Goal: Ask a question

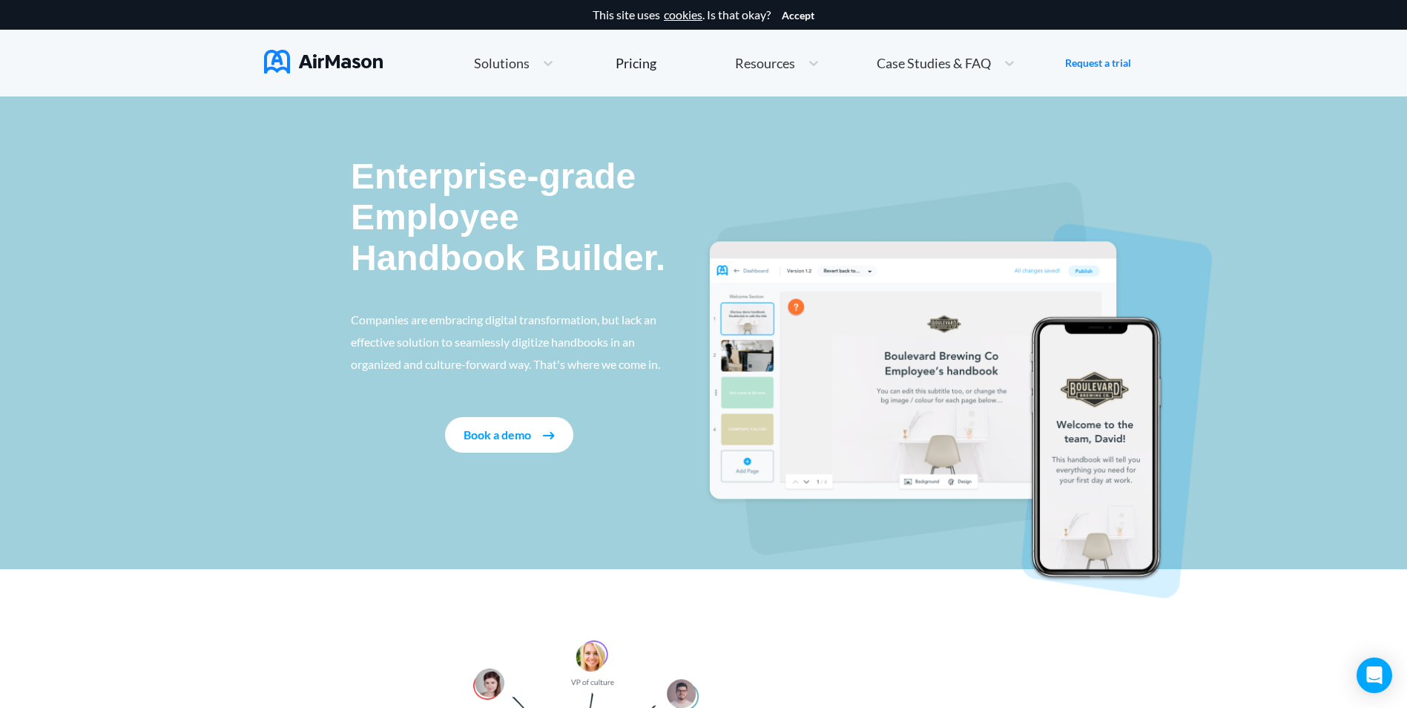
click at [352, 59] on img at bounding box center [323, 62] width 119 height 24
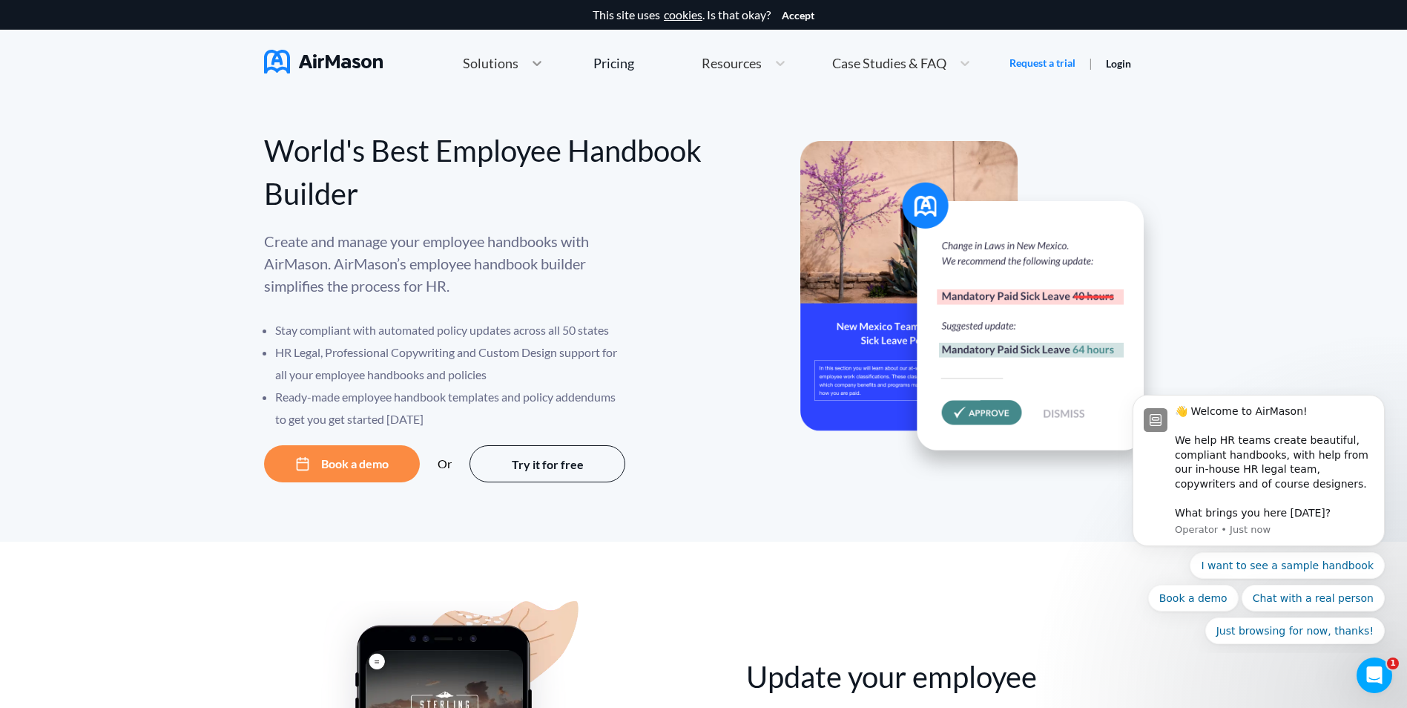
click at [527, 63] on div at bounding box center [537, 63] width 27 height 15
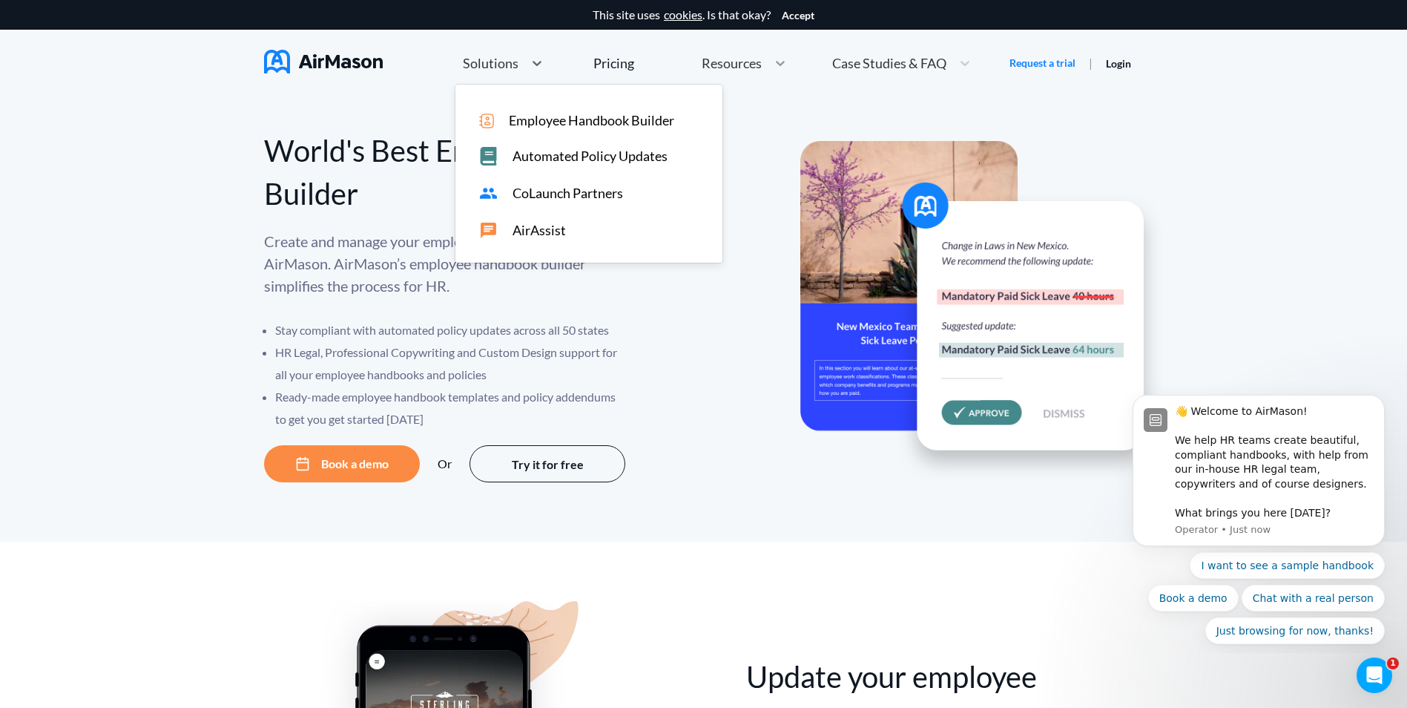
click at [776, 66] on icon at bounding box center [780, 63] width 15 height 15
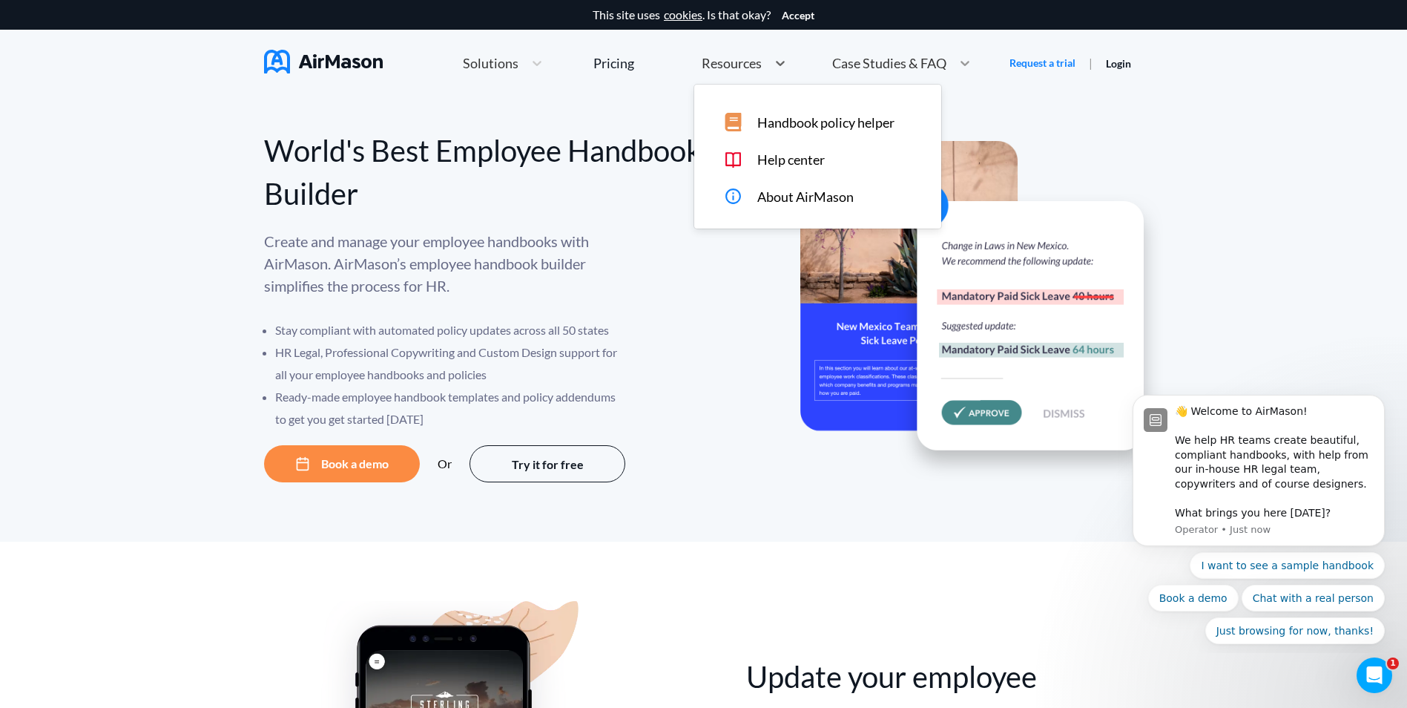
click at [955, 63] on div at bounding box center [965, 63] width 27 height 15
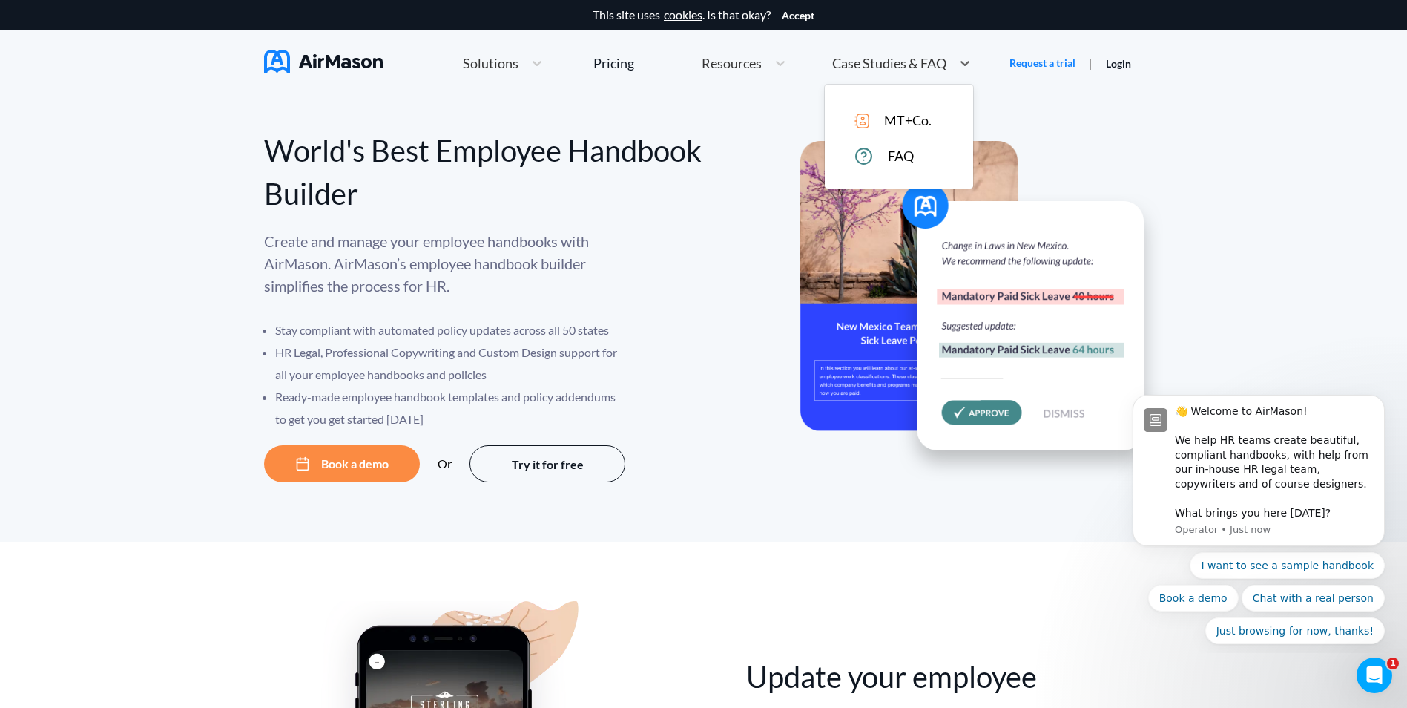
click at [906, 154] on span "FAQ" at bounding box center [901, 156] width 26 height 16
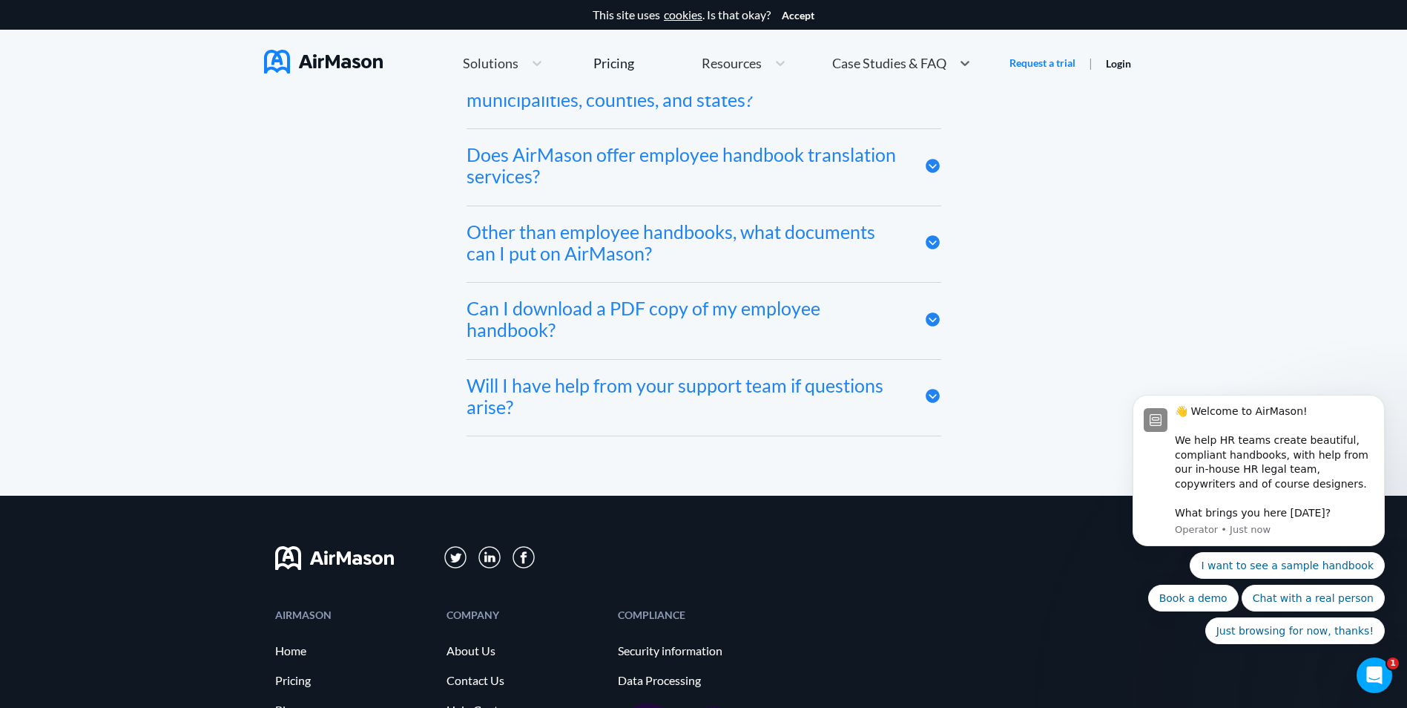
scroll to position [8031, 0]
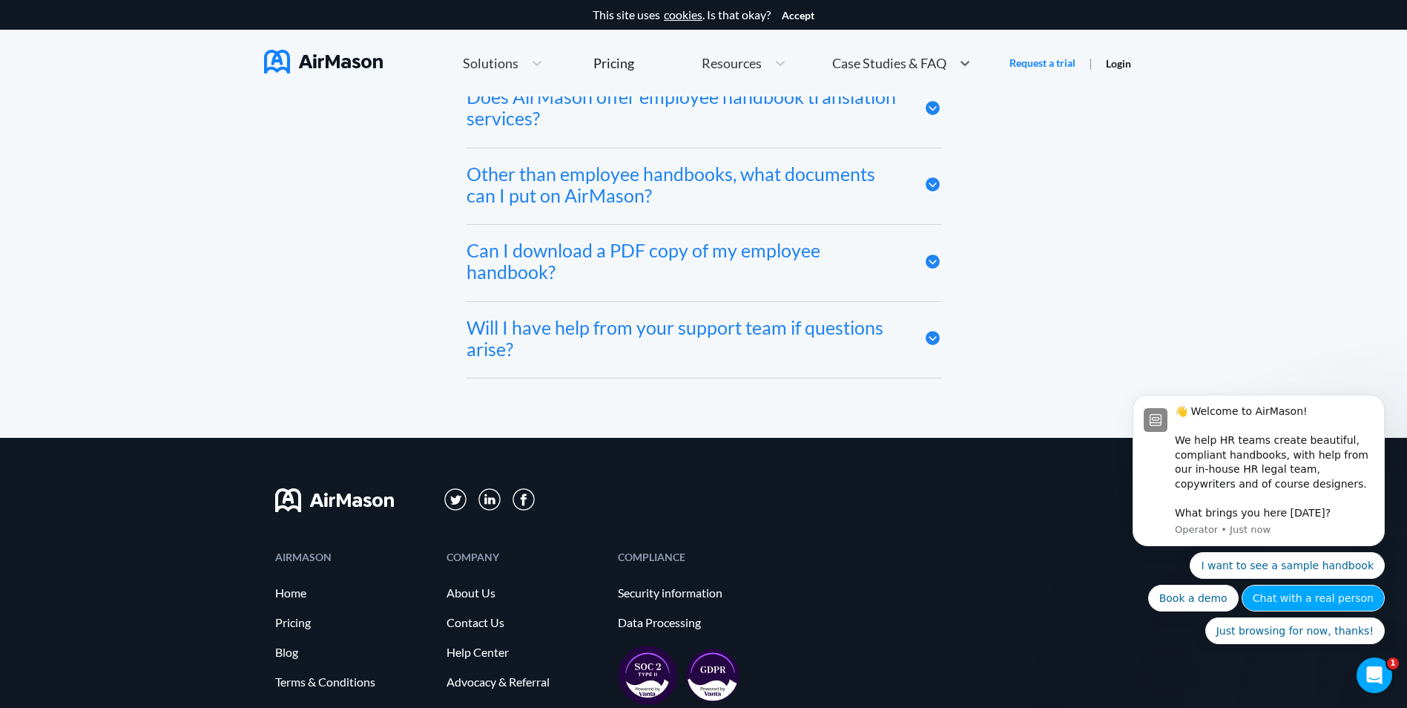
click at [1331, 599] on button "Chat with a real person" at bounding box center [1313, 597] width 143 height 27
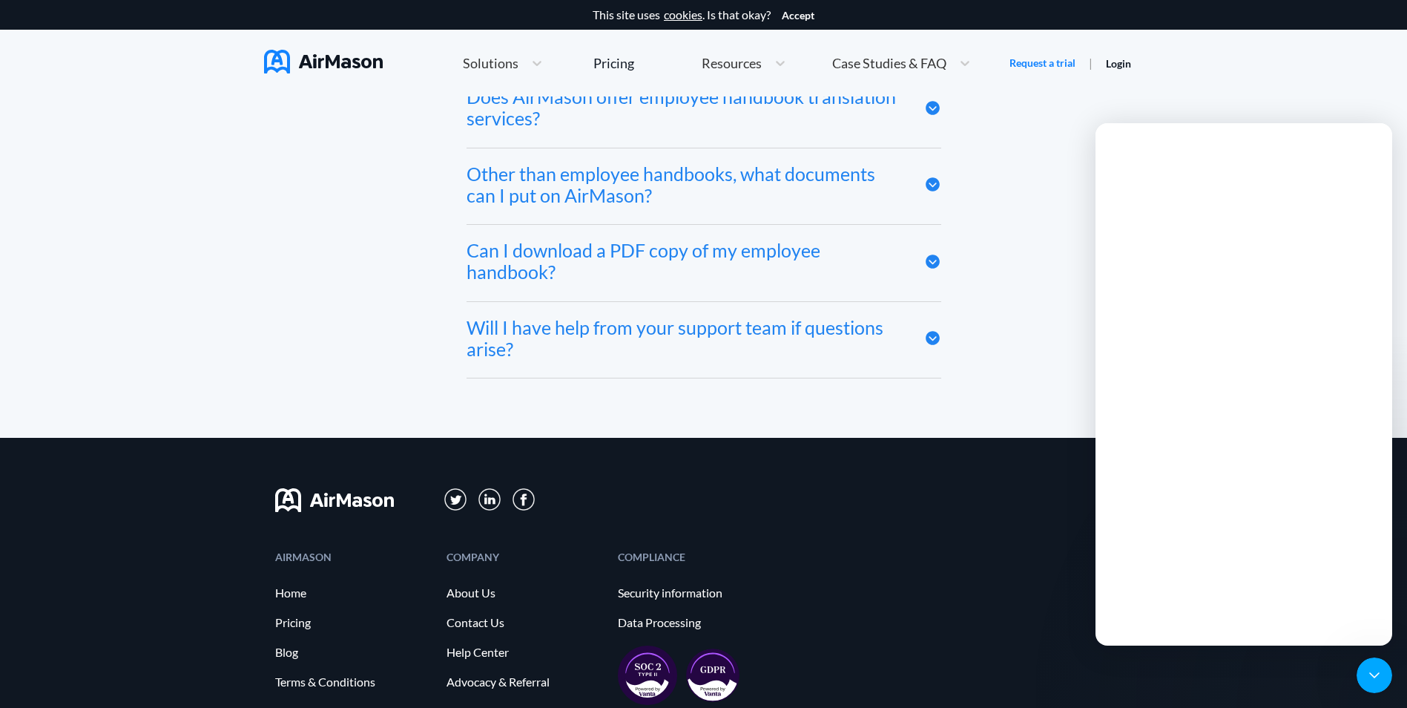
scroll to position [0, 0]
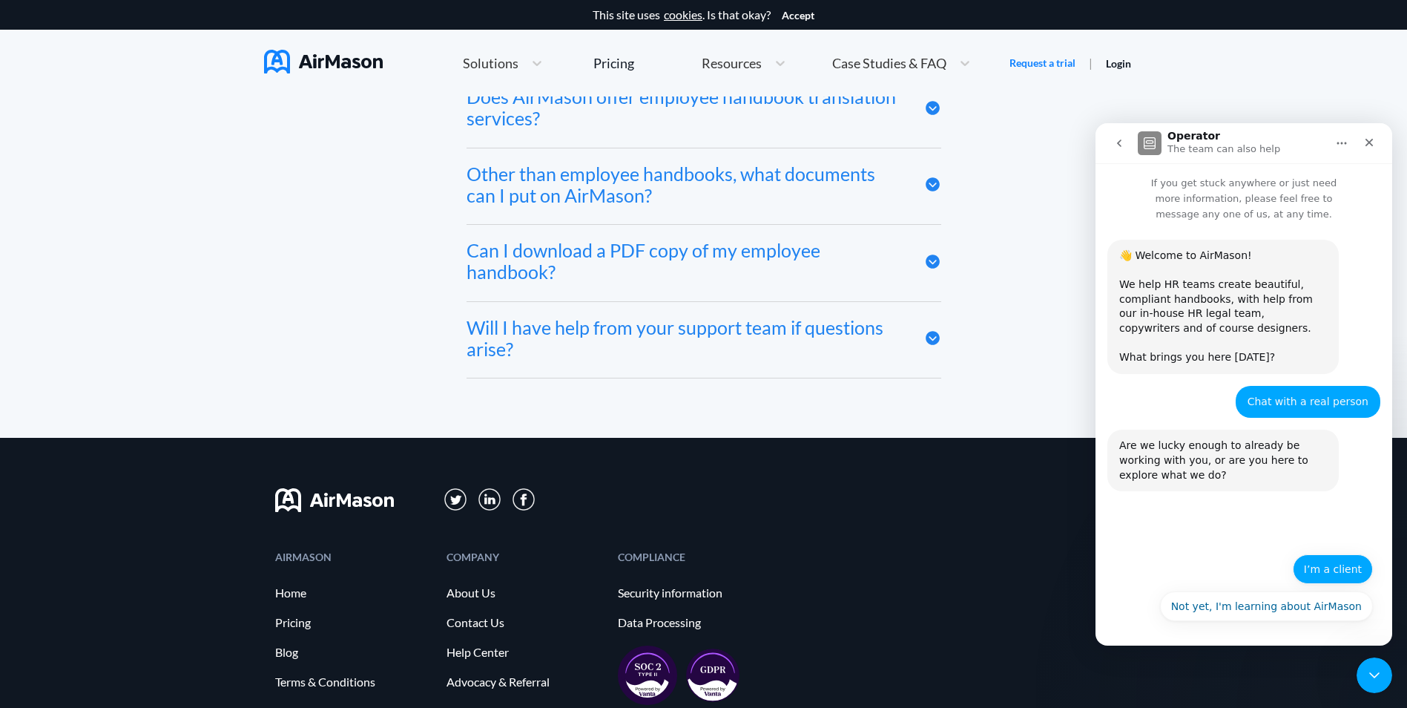
click at [1336, 565] on button "I’m a client" at bounding box center [1333, 569] width 80 height 30
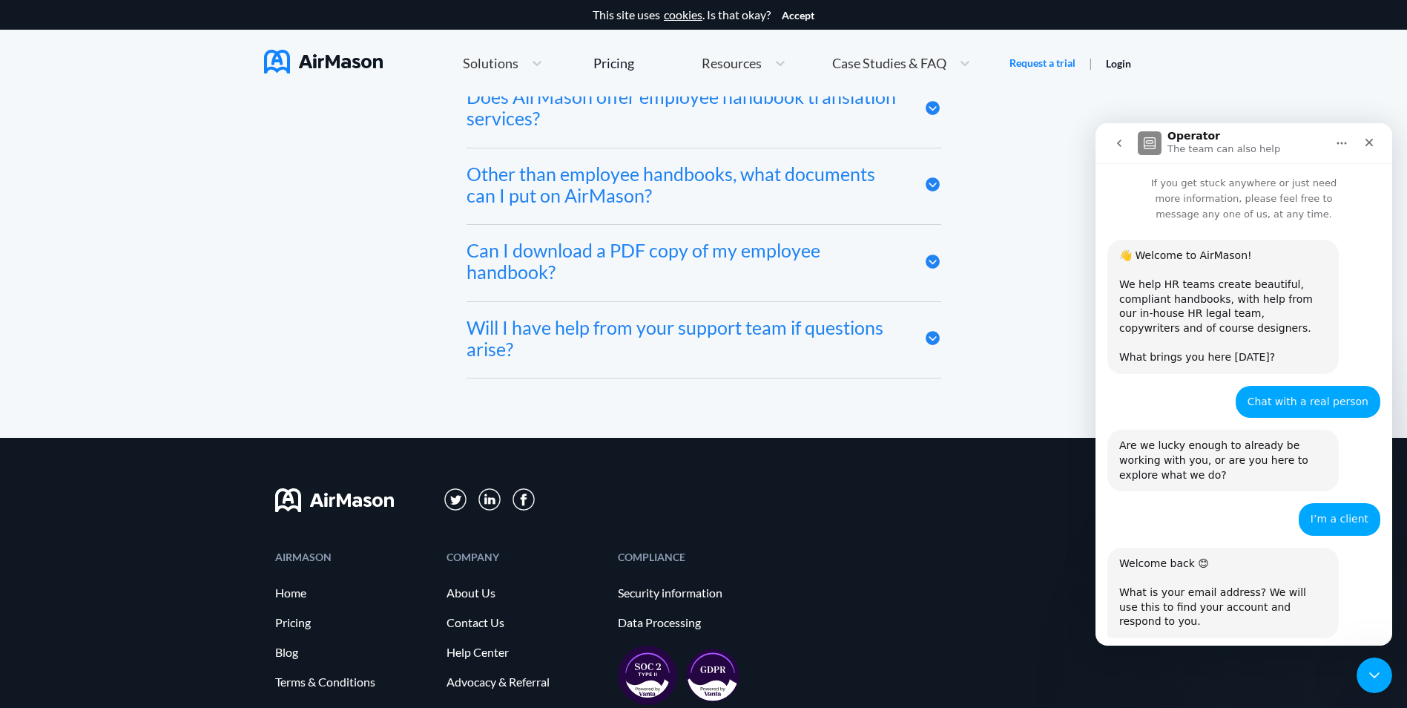
scroll to position [96, 0]
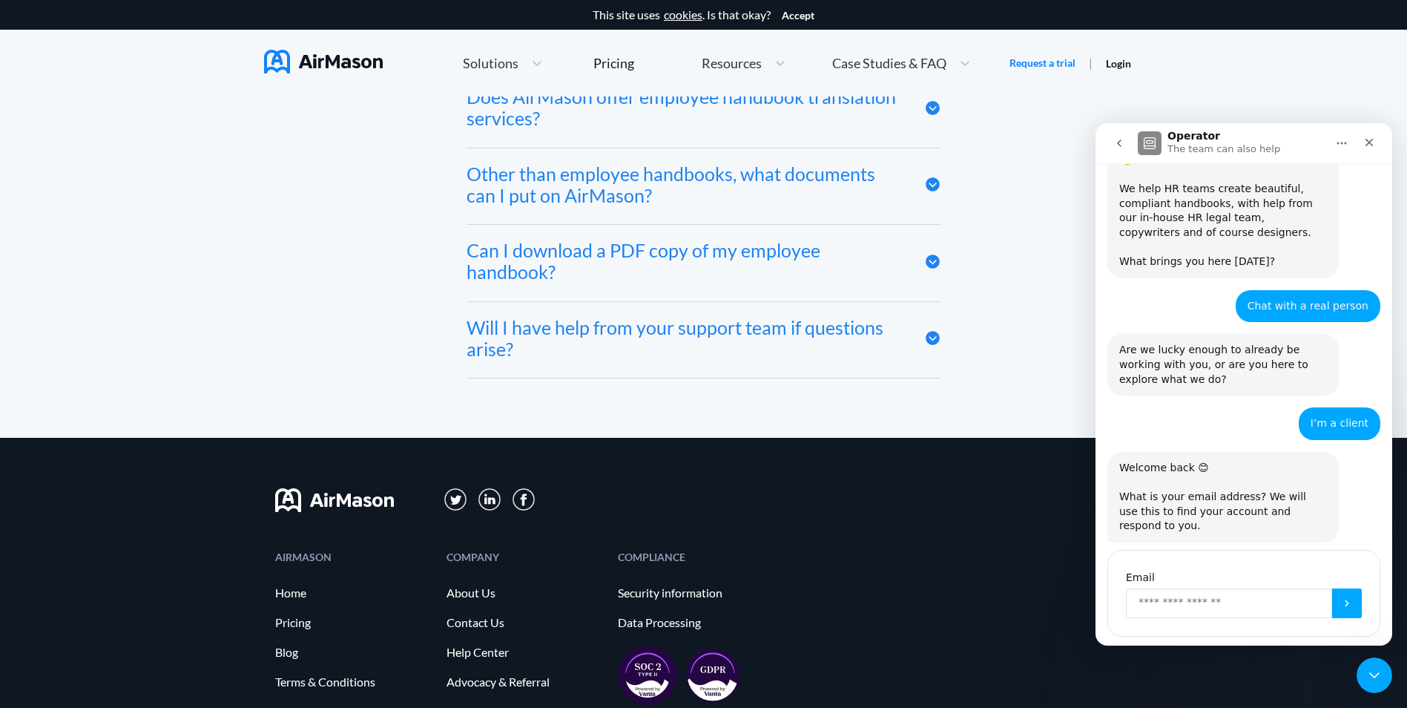
click at [1157, 588] on input "Enter your email" at bounding box center [1229, 603] width 206 height 30
paste input "**********"
type input "**********"
click at [1342, 597] on icon "Submit" at bounding box center [1347, 603] width 12 height 12
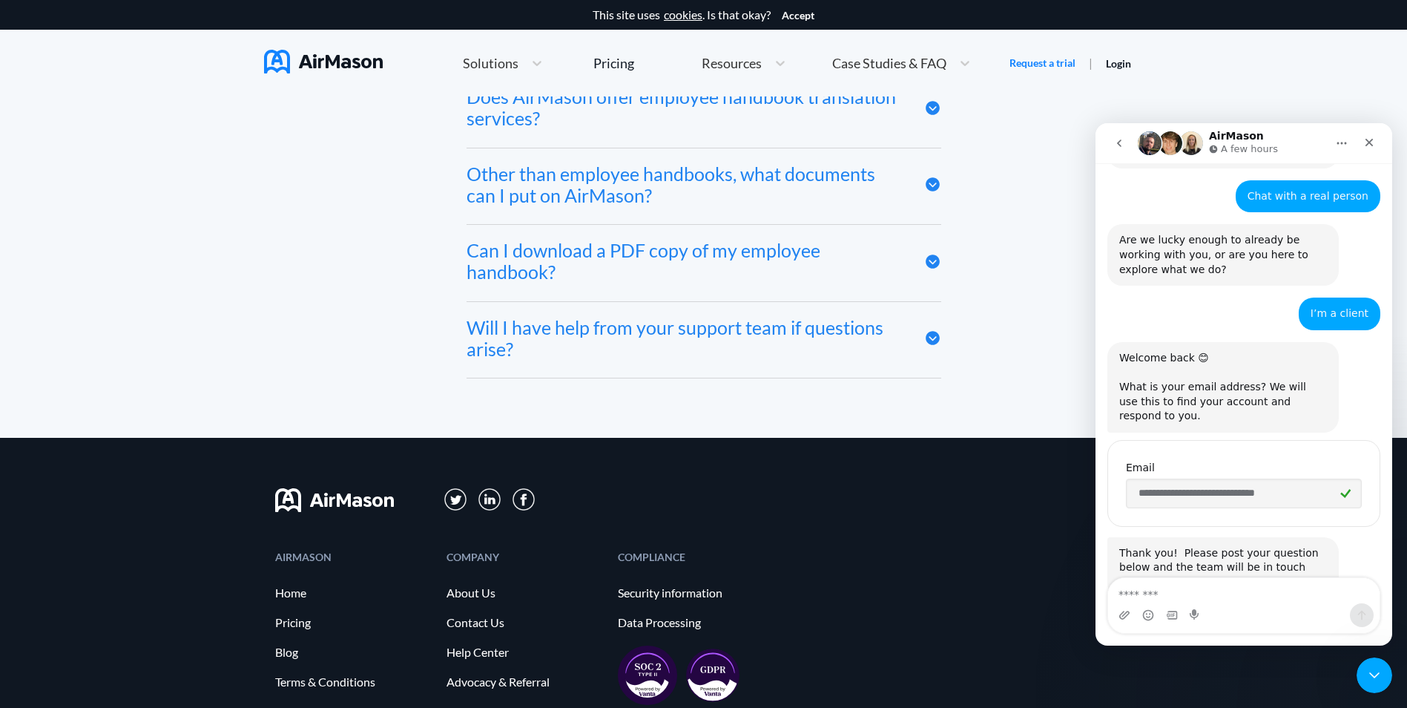
scroll to position [254, 0]
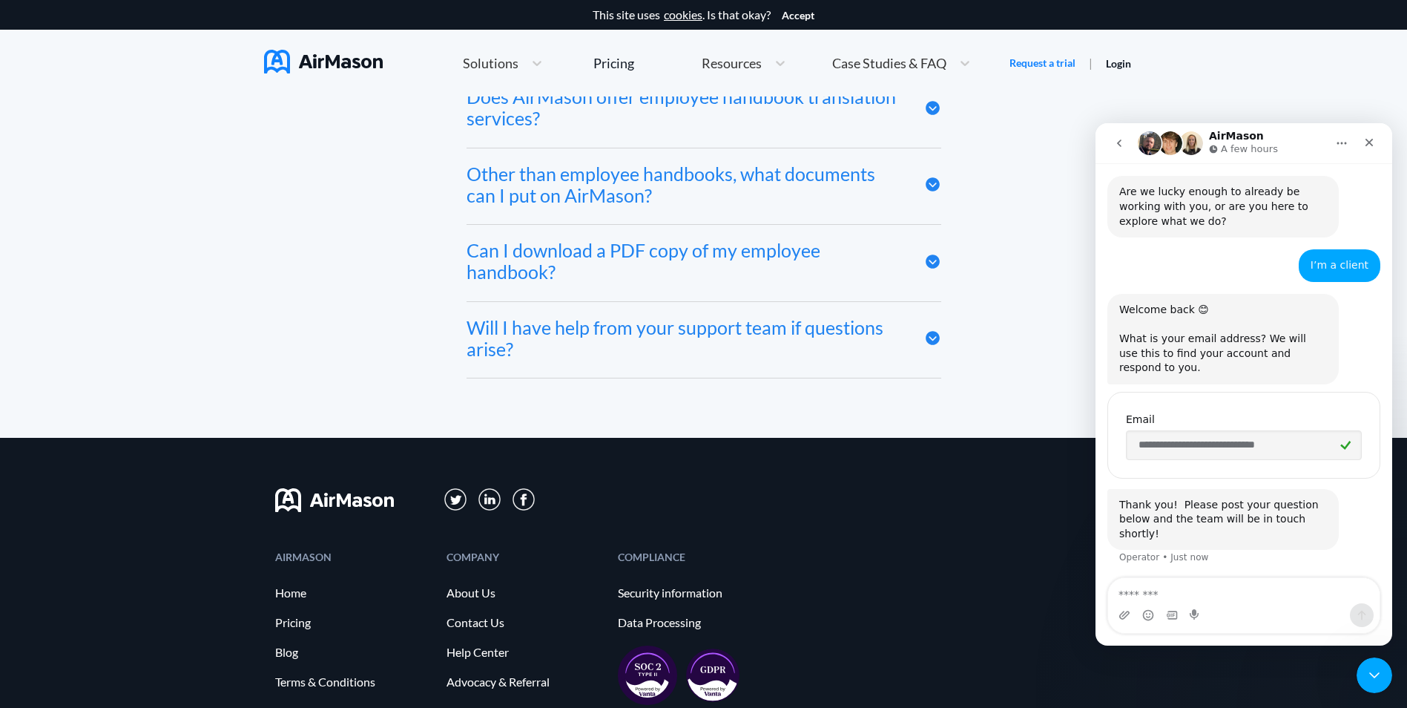
click at [1166, 591] on textarea "Message…" at bounding box center [1243, 590] width 271 height 25
type textarea "********"
